Goal: Task Accomplishment & Management: Complete application form

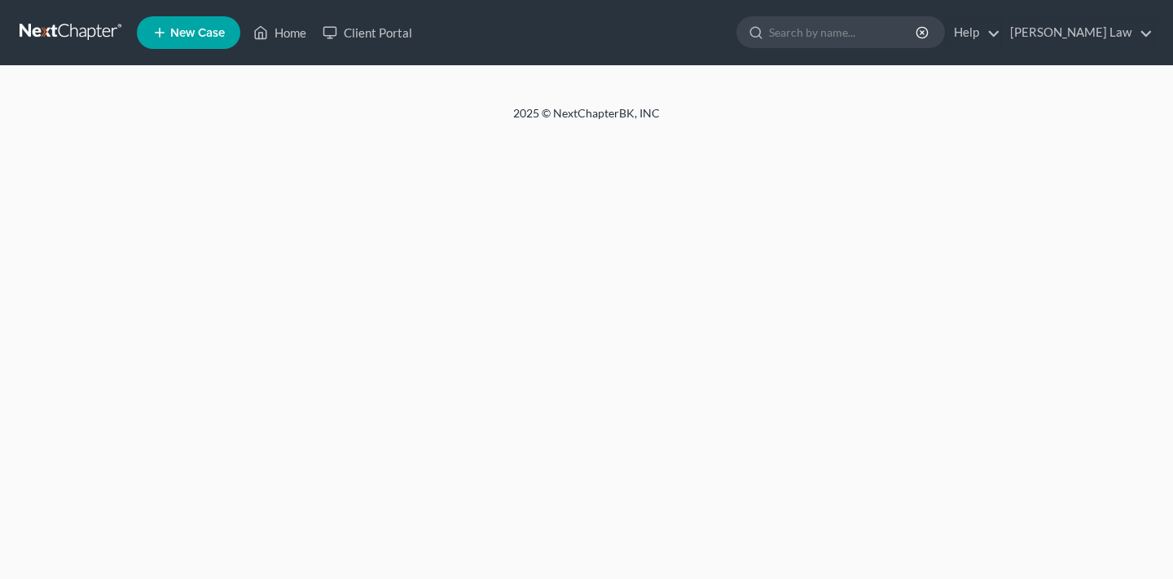
select select "1"
select select "0"
select select "3"
select select "4"
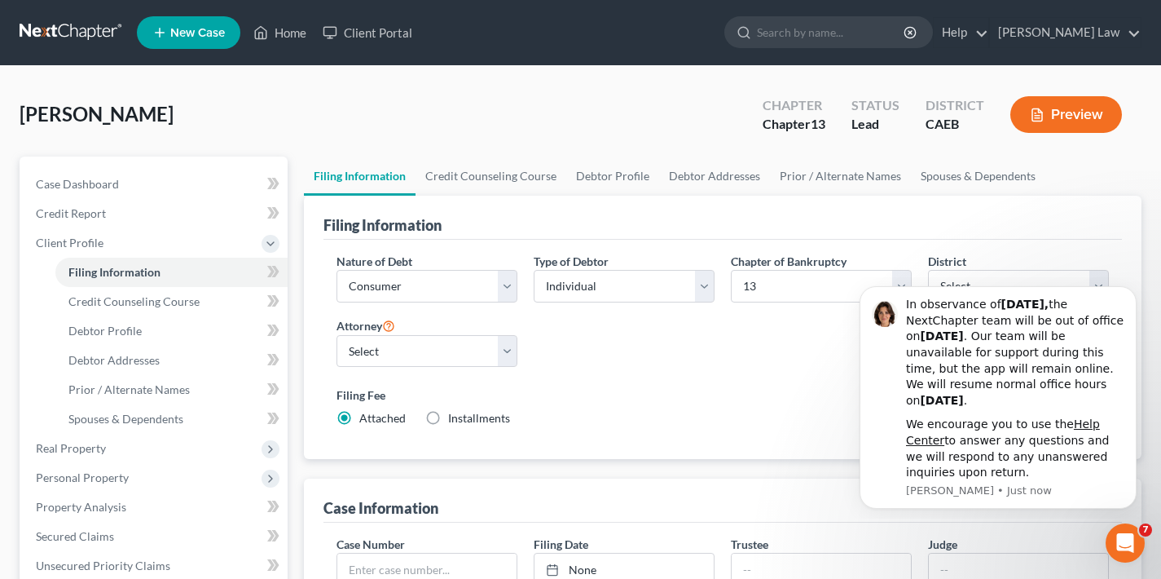
click at [794, 399] on label "Filing Fee" at bounding box center [723, 394] width 773 height 17
click at [1106, 535] on div "Open Intercom Messenger" at bounding box center [1123, 540] width 54 height 54
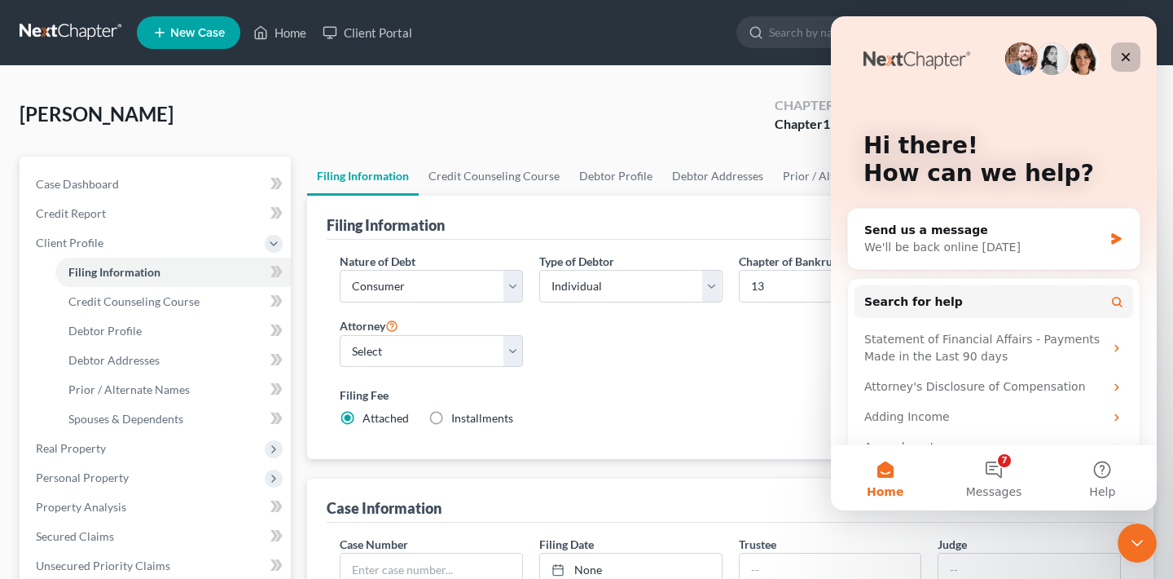
click at [1129, 55] on icon "Close" at bounding box center [1126, 57] width 9 height 9
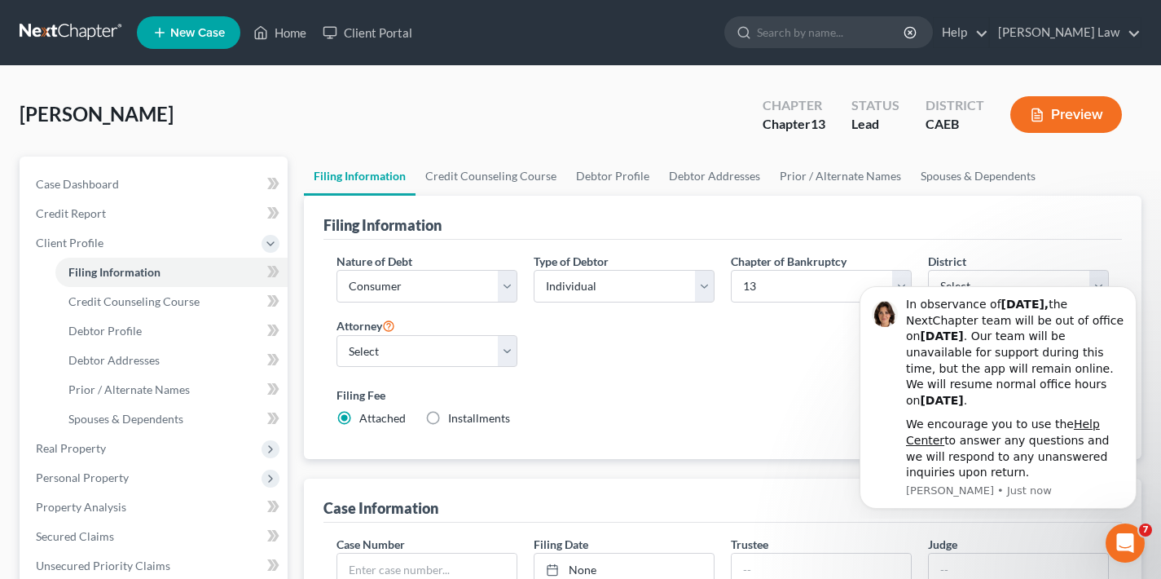
click at [759, 373] on div "Nature of Debt Select Business Consumer Other Nature of Business Select Clearin…" at bounding box center [722, 346] width 789 height 187
click at [1134, 296] on icon "Dismiss notification" at bounding box center [1132, 291] width 9 height 9
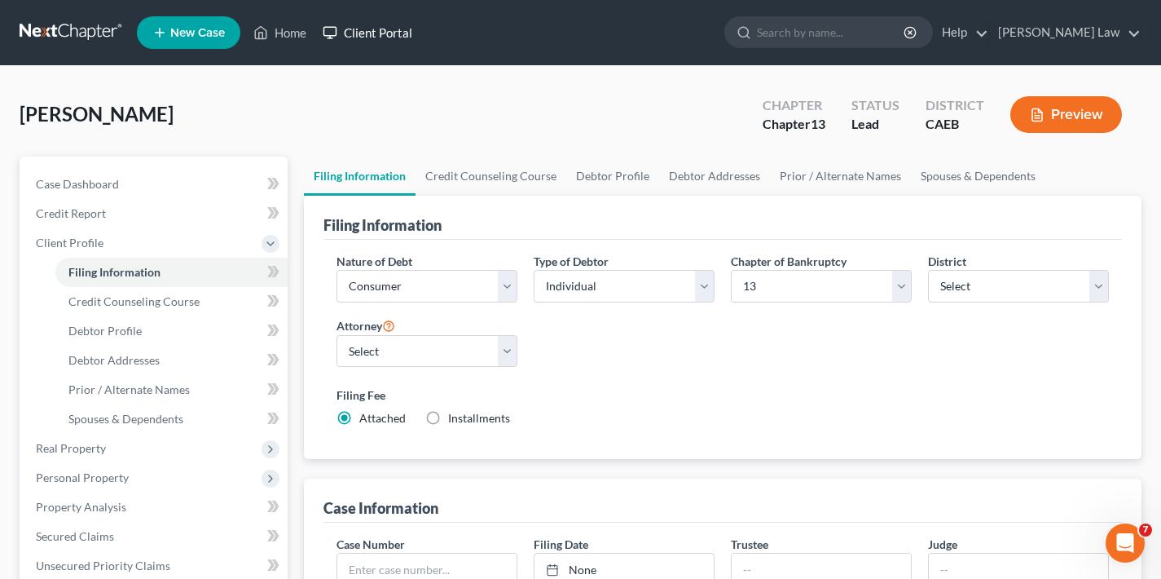
click at [389, 34] on link "Client Portal" at bounding box center [368, 32] width 106 height 29
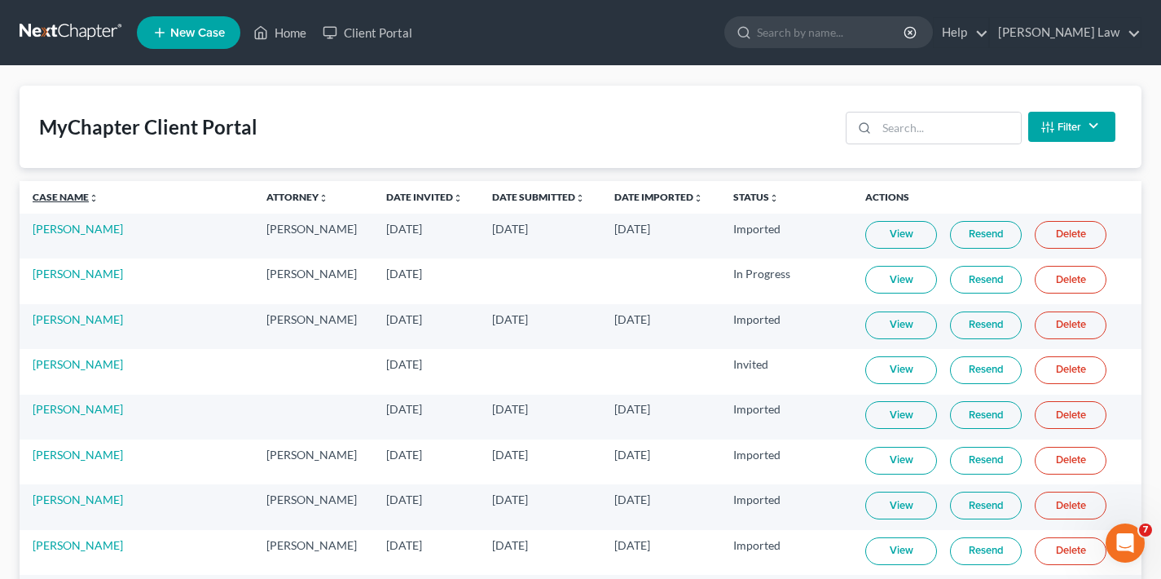
click at [60, 198] on link "Case Name unfold_more expand_more expand_less" at bounding box center [66, 197] width 66 height 12
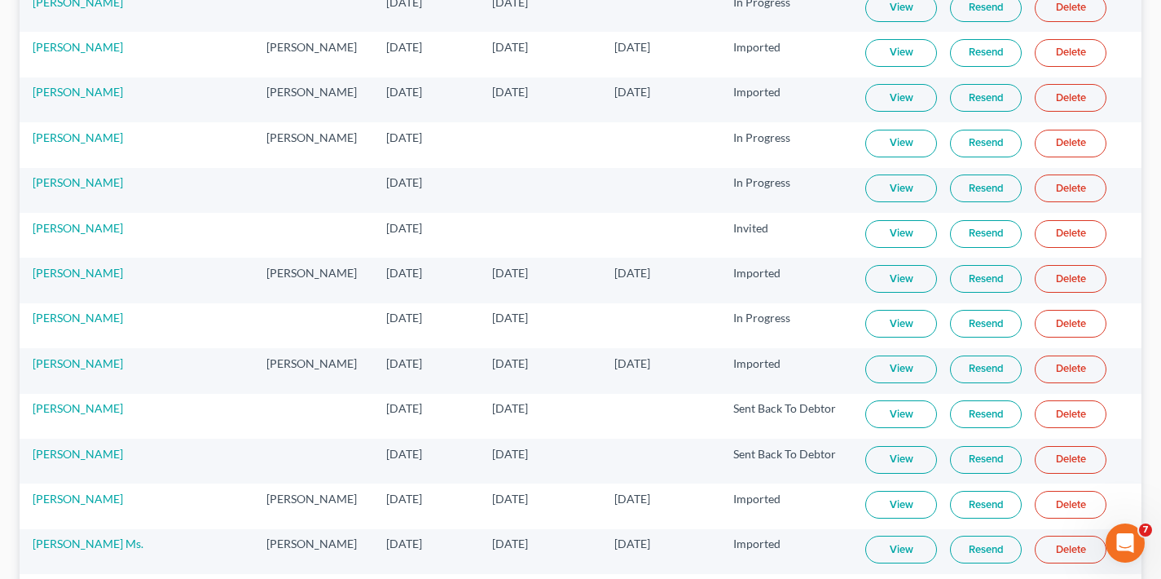
scroll to position [795, 0]
